Goal: Check status

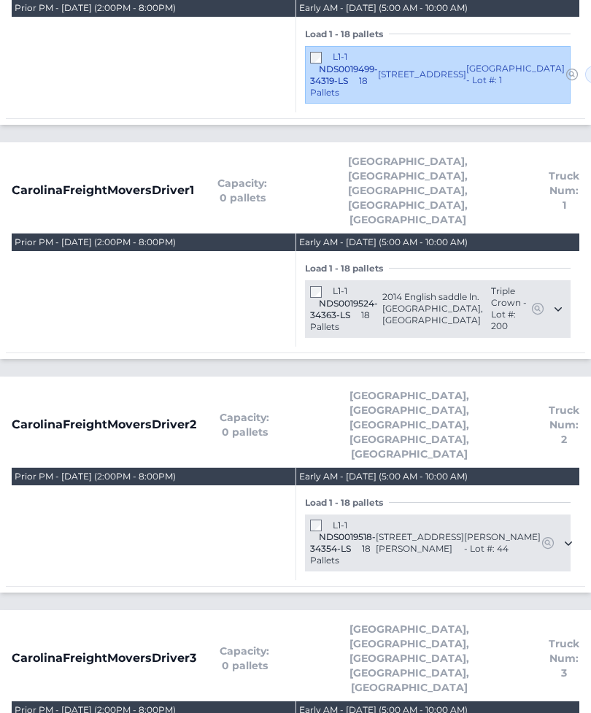
scroll to position [718, 0]
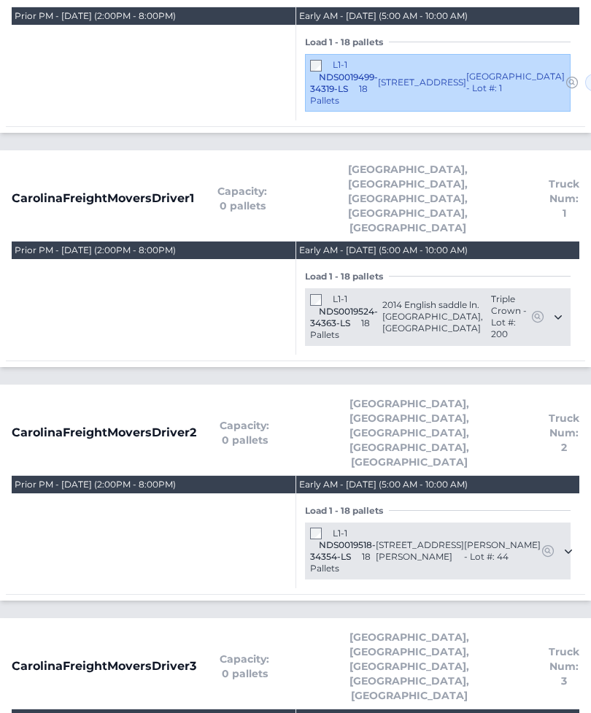
click at [122, 7] on div "Prior PM - Thursday October 9, 2025 (2:00PM - 8:00PM)" at bounding box center [154, 63] width 284 height 113
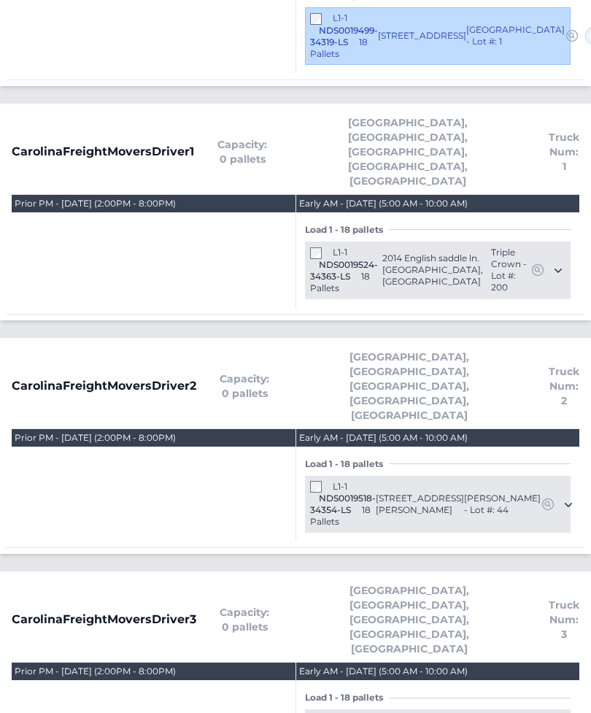
scroll to position [765, 0]
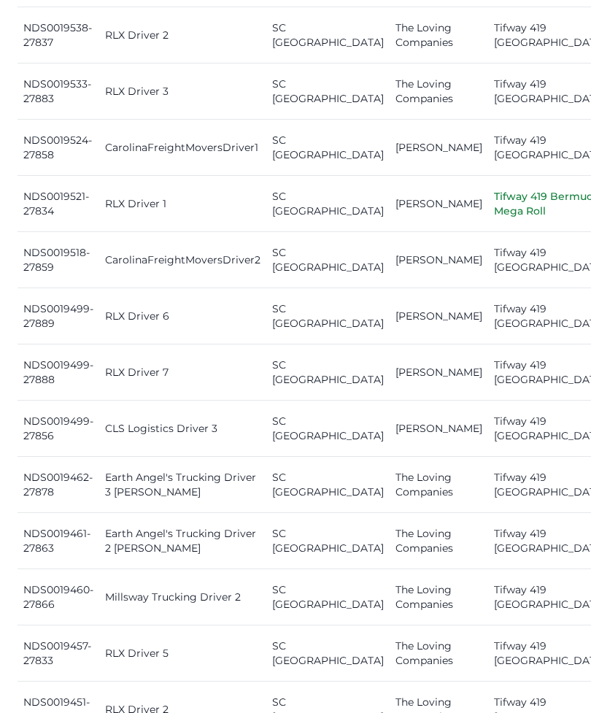
scroll to position [1000, 0]
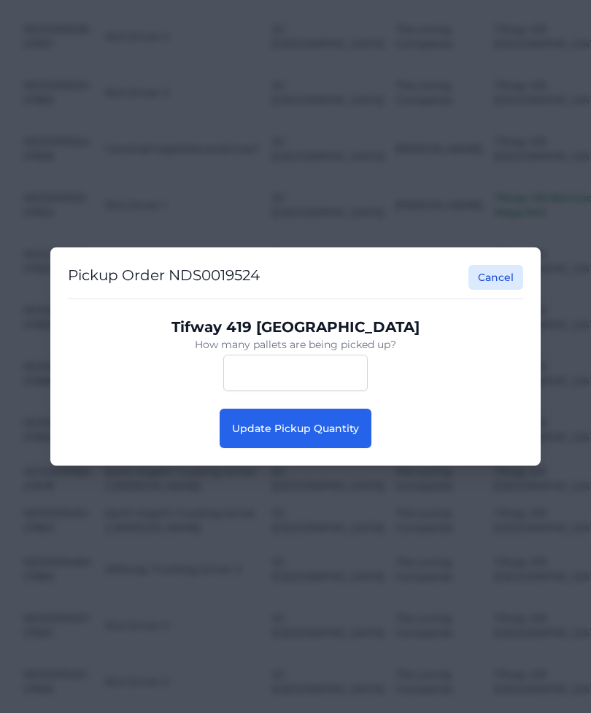
click at [330, 448] on button "Update Pickup Quantity" at bounding box center [296, 428] width 152 height 39
